Goal: Task Accomplishment & Management: Use online tool/utility

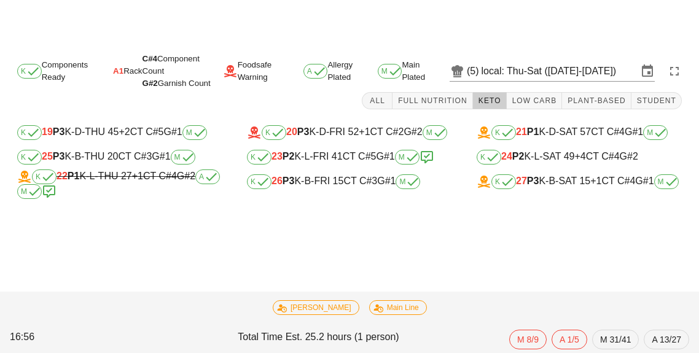
scroll to position [20, 0]
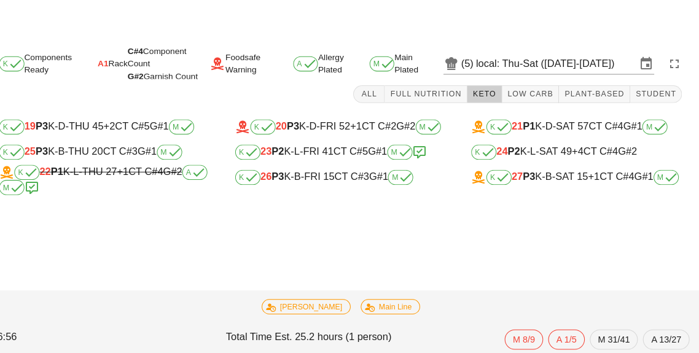
click at [565, 174] on div "K 27 P3 K-B-SAT 15 +1 CT C#4 G#1 M" at bounding box center [579, 181] width 205 height 15
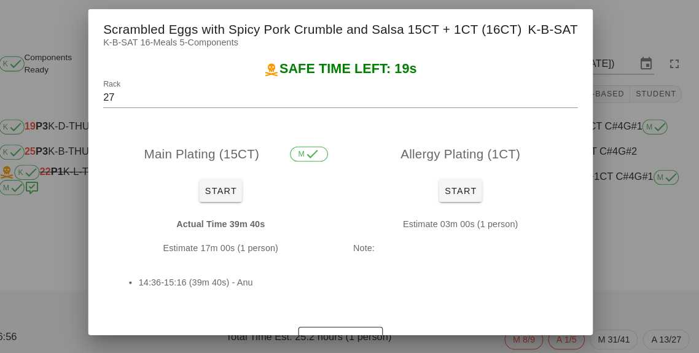
click at [617, 291] on div at bounding box center [349, 176] width 699 height 353
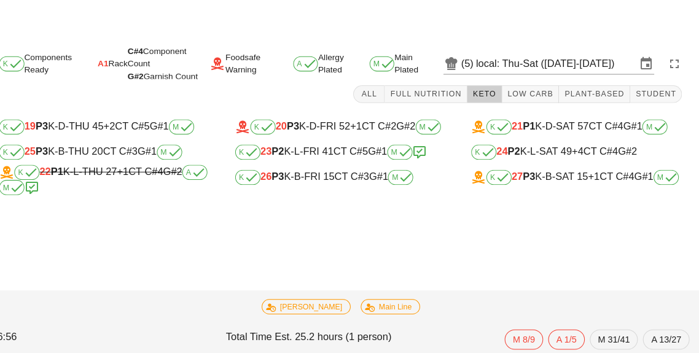
click at [566, 150] on div "K 24 P2 K-L-SAT 49 +4 CT C#4 G#2" at bounding box center [579, 157] width 205 height 15
type input "24"
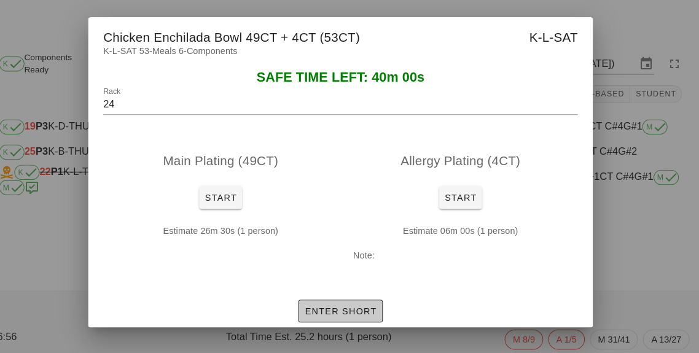
click at [340, 318] on button "Enter Short" at bounding box center [349, 312] width 82 height 22
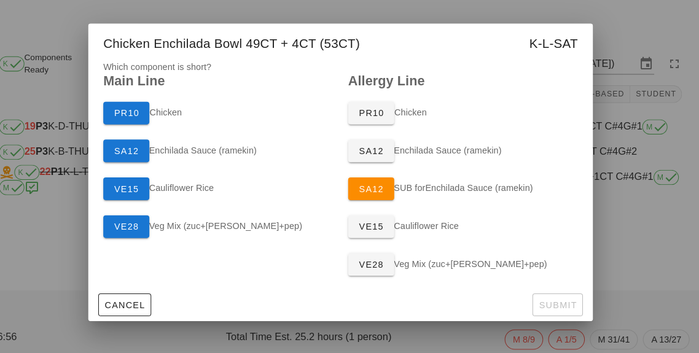
click at [638, 212] on div at bounding box center [349, 176] width 699 height 353
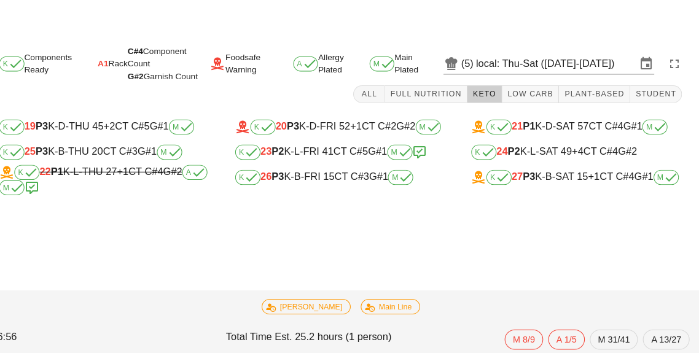
click at [555, 150] on div "K 24 P2 K-L-SAT 49 +4 CT C#4 G#2" at bounding box center [579, 157] width 205 height 15
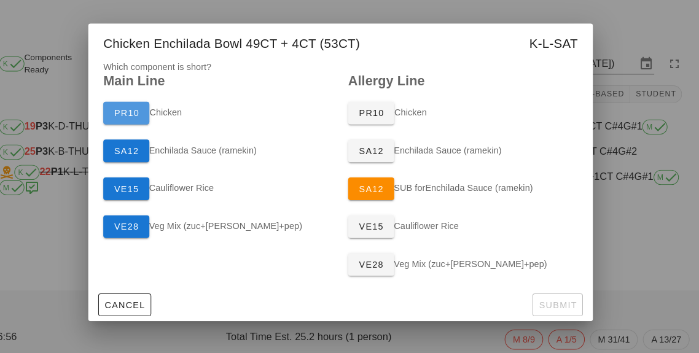
click at [144, 129] on button "PR10" at bounding box center [141, 119] width 45 height 22
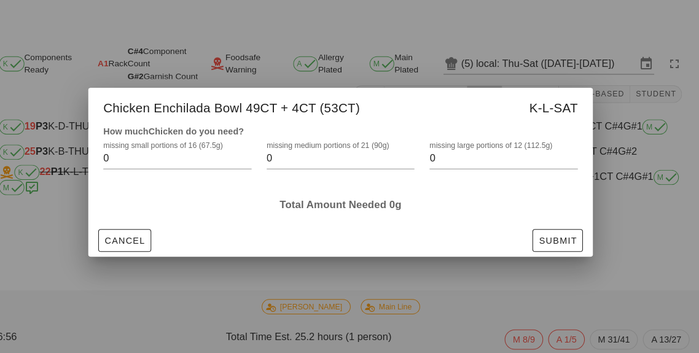
click at [451, 166] on input "0" at bounding box center [499, 164] width 127 height 20
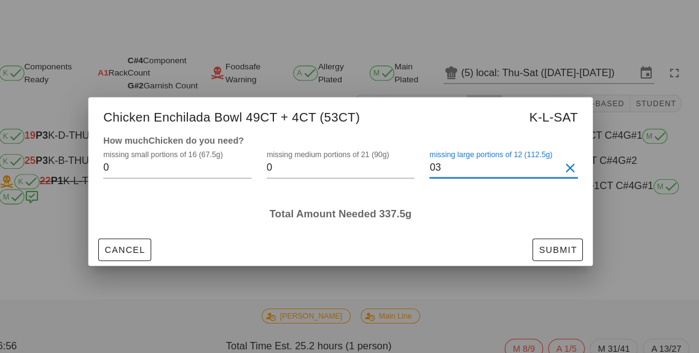
type input "0"
type input "3"
click at [687, 140] on div at bounding box center [349, 176] width 699 height 353
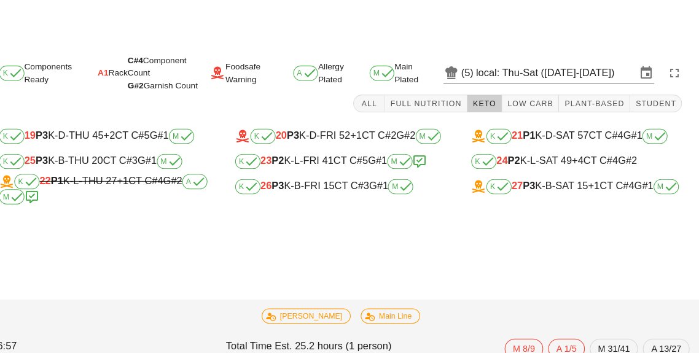
click at [319, 150] on div "K 23 P2 K-L-FRI 41 CT C#5 G#1 M" at bounding box center [349, 157] width 205 height 15
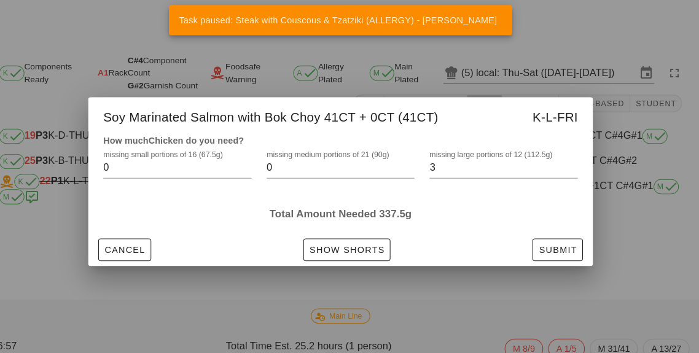
click at [452, 289] on div at bounding box center [349, 176] width 699 height 353
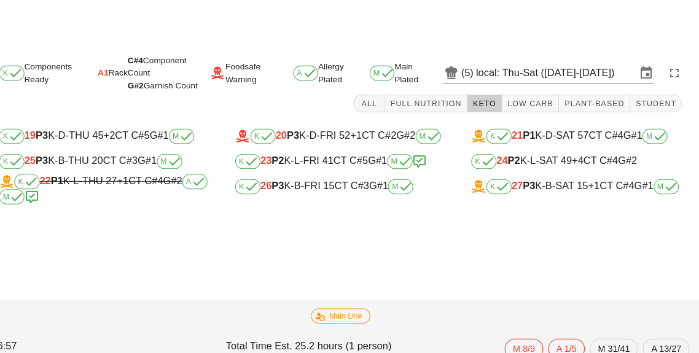
click at [515, 170] on div "K 27 P3 K-B-SAT 15 +1 CT C#4 G#1 M" at bounding box center [579, 182] width 225 height 25
click at [570, 150] on div "K 24 P2 K-L-SAT 49 +4 CT C#4 G#2" at bounding box center [579, 157] width 205 height 15
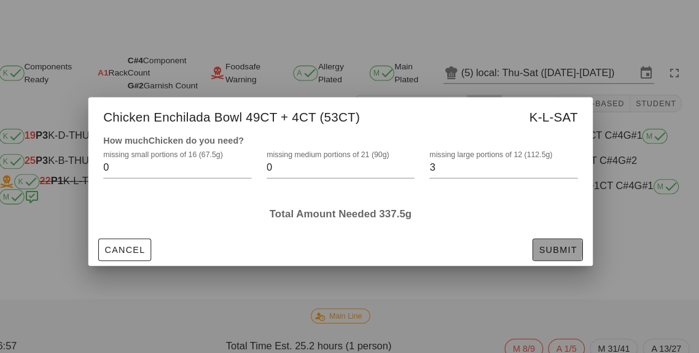
click at [559, 247] on span "Submit" at bounding box center [561, 243] width 38 height 10
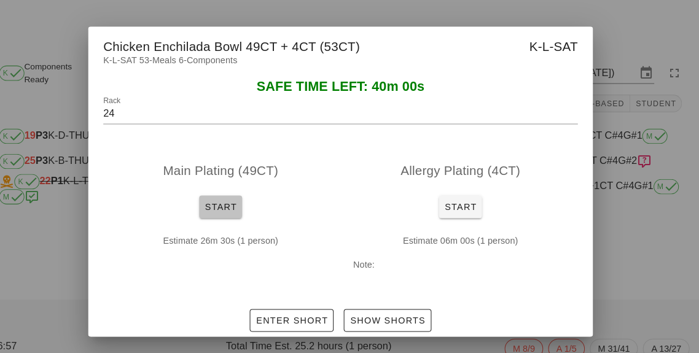
click at [228, 197] on span "Start" at bounding box center [233, 202] width 32 height 10
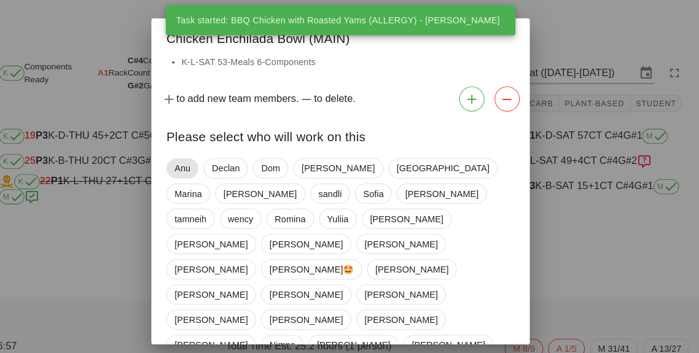
click at [192, 166] on span "Anu" at bounding box center [195, 164] width 15 height 18
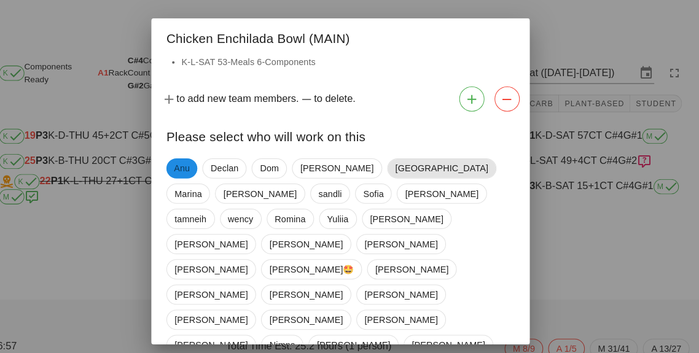
click at [395, 171] on span "[GEOGRAPHIC_DATA]" at bounding box center [448, 164] width 106 height 20
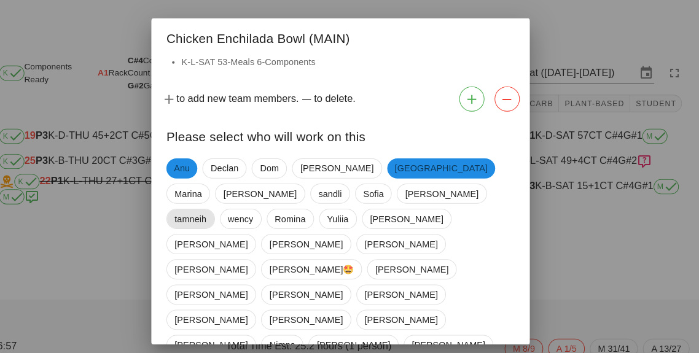
click at [219, 204] on span "tamneih" at bounding box center [203, 213] width 31 height 18
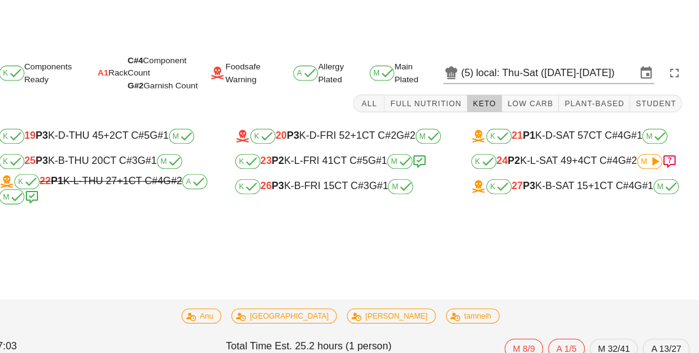
click at [643, 123] on div "K 21 P1 K-D-SAT 57 CT C#4 G#1 M" at bounding box center [579, 132] width 225 height 25
click at [649, 154] on span "M" at bounding box center [650, 157] width 17 height 7
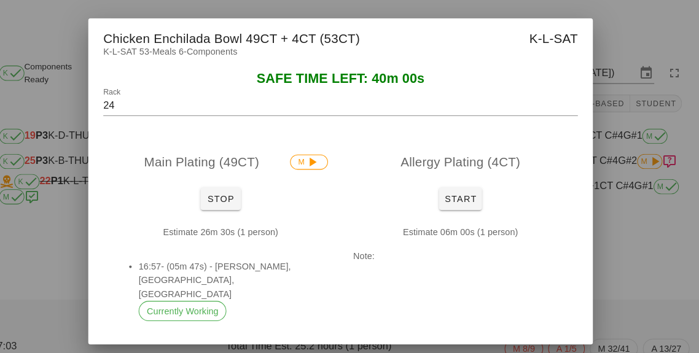
scroll to position [14, 0]
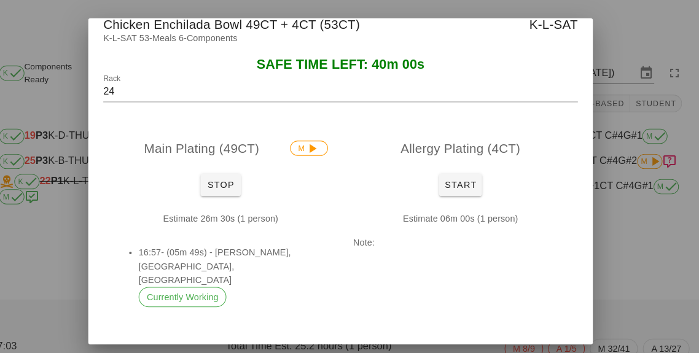
click at [389, 336] on button "Show Shorts" at bounding box center [395, 347] width 85 height 22
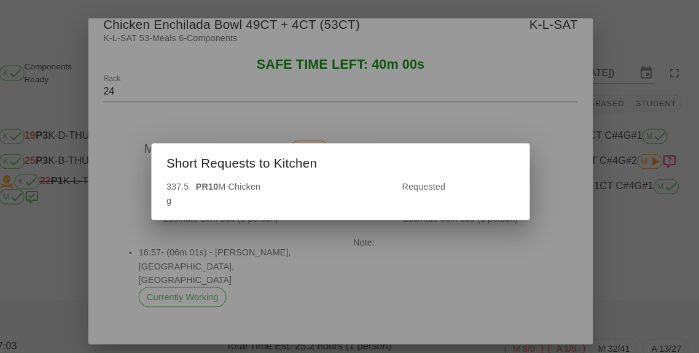
click at [649, 271] on div at bounding box center [349, 176] width 699 height 353
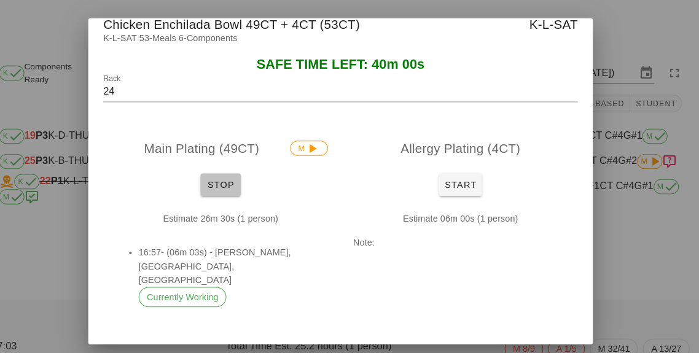
click at [225, 169] on button "Stop" at bounding box center [232, 180] width 39 height 22
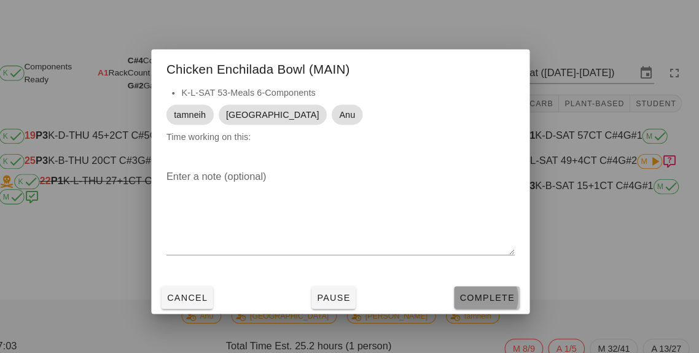
click at [501, 283] on button "Complete" at bounding box center [492, 290] width 64 height 22
